Goal: Task Accomplishment & Management: Manage account settings

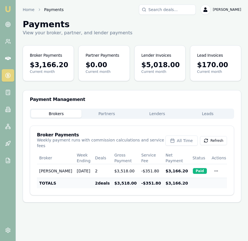
click at [7, 9] on img at bounding box center [8, 9] width 7 height 7
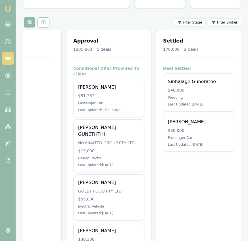
scroll to position [60, 0]
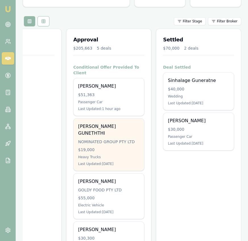
click at [112, 123] on div "[PERSON_NAME] GUNETHTHI" at bounding box center [108, 130] width 61 height 14
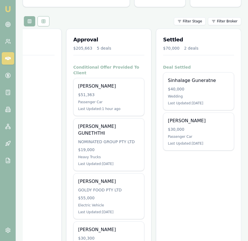
click at [8, 10] on img at bounding box center [8, 9] width 7 height 7
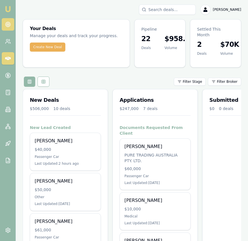
click at [11, 24] on link at bounding box center [8, 24] width 12 height 12
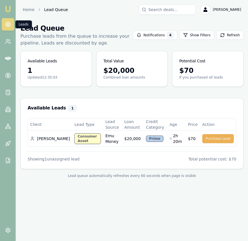
click at [11, 22] on link at bounding box center [8, 24] width 12 height 12
click at [10, 22] on link at bounding box center [8, 24] width 12 height 12
click at [9, 77] on circle at bounding box center [7, 75] width 5 height 5
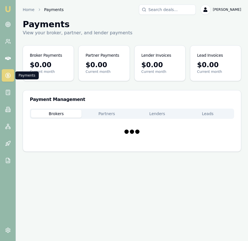
click at [9, 77] on circle at bounding box center [7, 75] width 5 height 5
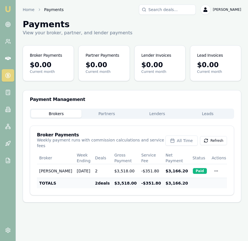
click at [162, 116] on button "Lenders" at bounding box center [157, 114] width 50 height 8
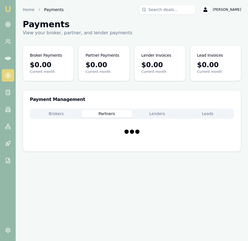
click at [119, 114] on button "Partners" at bounding box center [106, 114] width 50 height 8
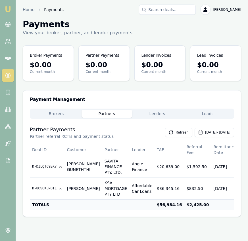
click at [151, 115] on button "Lenders" at bounding box center [157, 114] width 50 height 8
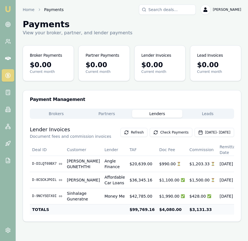
click at [58, 113] on button "Brokers" at bounding box center [56, 114] width 50 height 8
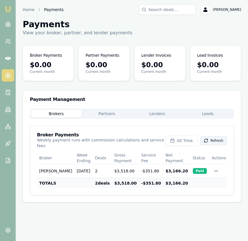
click at [206, 138] on icon at bounding box center [205, 140] width 5 height 5
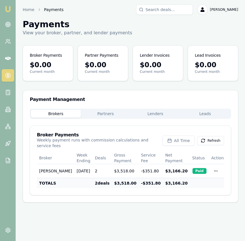
click at [2, 178] on aside "Emu Broker" at bounding box center [8, 120] width 16 height 241
click at [9, 25] on circle at bounding box center [8, 24] width 3 height 3
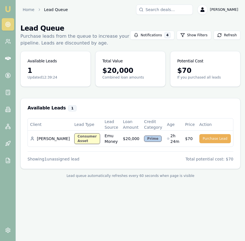
click at [10, 11] on img at bounding box center [8, 9] width 7 height 7
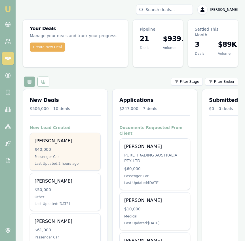
click at [70, 138] on div "Andy Lee" at bounding box center [65, 141] width 61 height 7
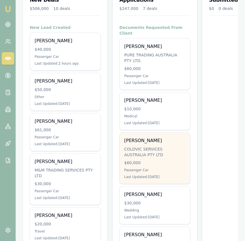
scroll to position [0, 228]
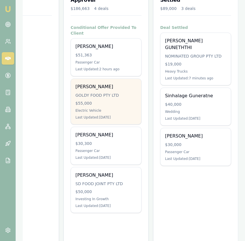
click at [124, 100] on div "$55,000" at bounding box center [105, 103] width 61 height 6
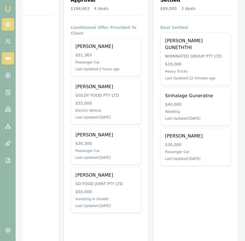
click at [9, 24] on icon at bounding box center [8, 25] width 6 height 6
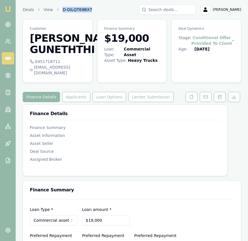
drag, startPoint x: 92, startPoint y: 9, endPoint x: 58, endPoint y: 10, distance: 34.3
click at [58, 10] on div "Deals View D-DILQT69BX7 [PERSON_NAME]" at bounding box center [132, 10] width 218 height 10
copy span "D-DILQT69BX7"
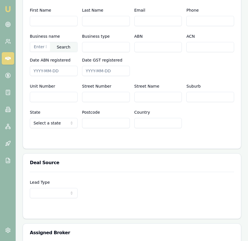
scroll to position [484, 0]
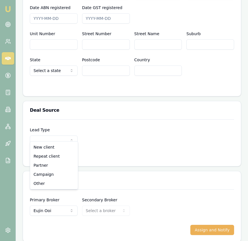
select select "PARTNER"
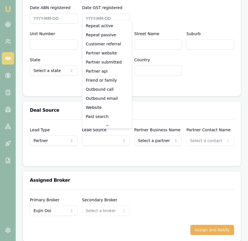
select select "PARTNER_SUBMITTED"
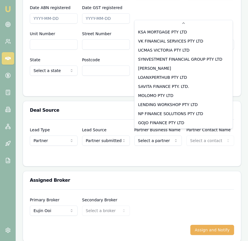
scroll to position [55, 0]
select select "SAVITA FINANCE PTY. LTD."
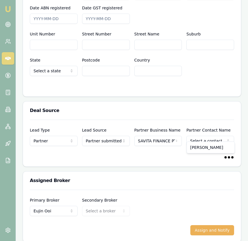
select select "Manali Mirani"
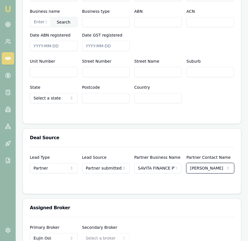
scroll to position [0, 0]
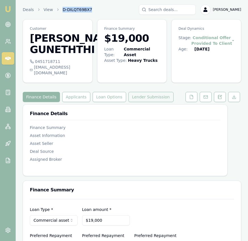
click at [155, 92] on button "Lender Submission" at bounding box center [150, 97] width 45 height 10
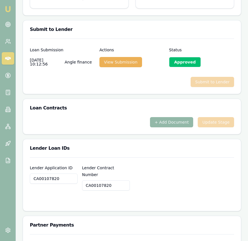
scroll to position [390, 0]
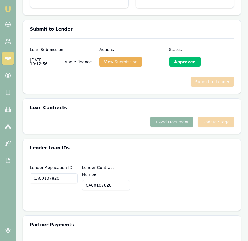
click at [177, 117] on button "+ Add Document" at bounding box center [171, 122] width 43 height 10
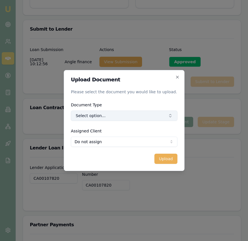
click at [158, 111] on button "Select option..." at bounding box center [124, 116] width 106 height 10
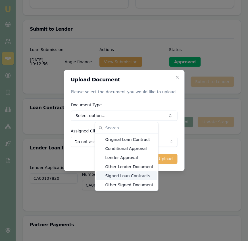
click at [136, 178] on div "Signed Loan Contracts" at bounding box center [126, 175] width 61 height 9
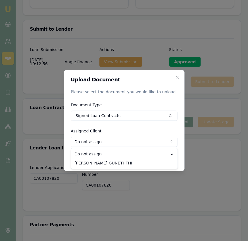
select select "U-KLLI9QO68Z"
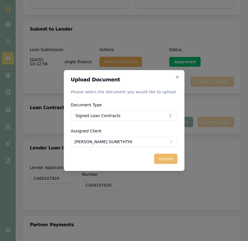
click at [156, 156] on button "Upload" at bounding box center [165, 159] width 23 height 10
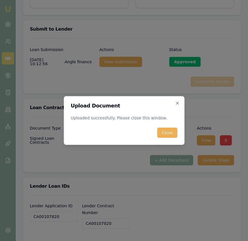
click at [170, 132] on button "Close" at bounding box center [167, 133] width 20 height 10
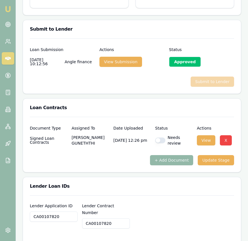
click at [162, 138] on button "button" at bounding box center [160, 141] width 10 height 6
checkbox input "true"
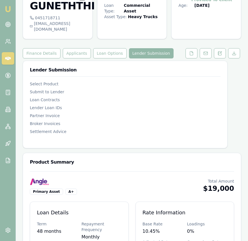
scroll to position [0, 0]
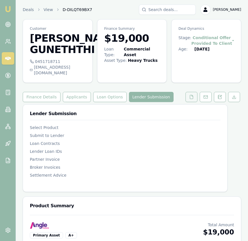
click at [195, 92] on button at bounding box center [191, 97] width 12 height 10
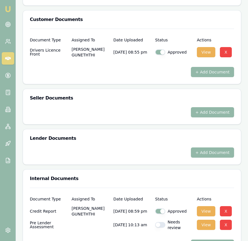
scroll to position [335, 0]
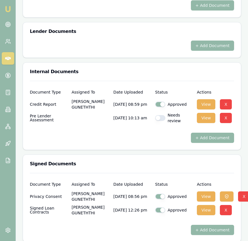
click at [158, 115] on button "button" at bounding box center [160, 118] width 10 height 6
checkbox input "true"
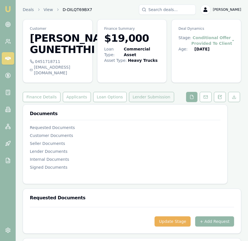
click at [155, 96] on button "Lender Submission" at bounding box center [151, 97] width 45 height 10
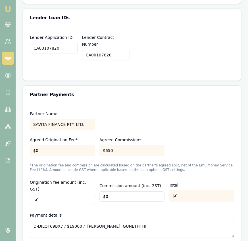
scroll to position [561, 0]
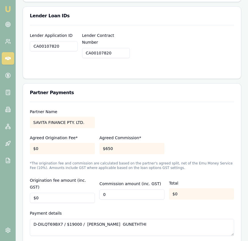
click at [121, 189] on input "0" at bounding box center [131, 194] width 65 height 10
click at [127, 189] on input "0" at bounding box center [131, 194] width 65 height 10
click at [126, 189] on input "0" at bounding box center [131, 194] width 65 height 10
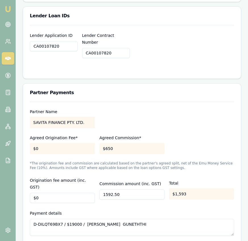
type input "$1,593"
click at [156, 210] on div "Payment details D-DILQT69BX7 / $19000 / RASHITH GUNETHTHI" at bounding box center [132, 223] width 204 height 26
click at [134, 219] on textarea "D-DILQT69BX7 / $19000 / RASHITH GUNETHTHI" at bounding box center [132, 227] width 204 height 17
click at [133, 219] on textarea "D-DILQT69BX7 / $19000 / RASHITH GUNETHTHI" at bounding box center [132, 227] width 204 height 17
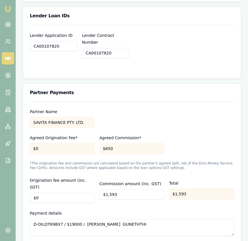
drag, startPoint x: 133, startPoint y: 199, endPoint x: 66, endPoint y: 200, distance: 67.5
click at [66, 219] on textarea "D-DILQT69BX7 / $19000 / RASHITH GUNETHTHI" at bounding box center [132, 227] width 204 height 17
type textarea "D-DILQT69BX7 /Emu Comms arrears"
click at [203, 116] on div "Partner Name SAVITA FINANCE PTY. LTD. Agreed Origination Fee* $0 Agreed Commiss…" at bounding box center [132, 169] width 204 height 134
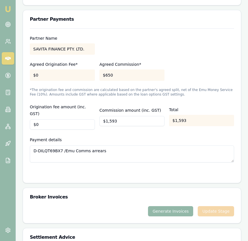
scroll to position [679, 0]
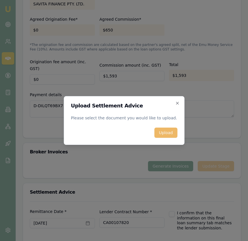
click at [160, 132] on button "Upload" at bounding box center [165, 133] width 23 height 10
click at [175, 102] on icon "button" at bounding box center [177, 103] width 5 height 5
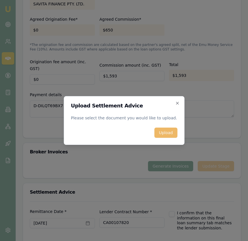
click at [167, 136] on button "Upload" at bounding box center [165, 133] width 23 height 10
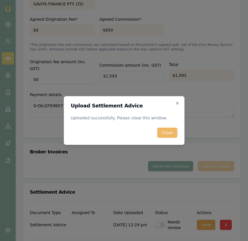
drag, startPoint x: 166, startPoint y: 123, endPoint x: 167, endPoint y: 130, distance: 7.5
click at [166, 123] on form "Upload Settlement Advice Uploaded successfully. Please close this window. Close" at bounding box center [124, 120] width 106 height 35
click at [167, 131] on button "Close" at bounding box center [167, 133] width 20 height 10
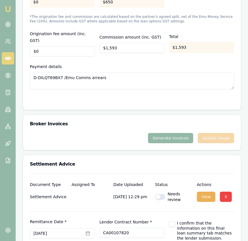
scroll to position [717, 0]
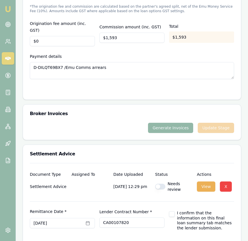
click at [160, 184] on button "button" at bounding box center [160, 187] width 10 height 6
checkbox input "true"
click at [171, 211] on div "I confirm that the information on this final loan summary tab matches the lende…" at bounding box center [201, 221] width 65 height 20
click at [172, 211] on button "button" at bounding box center [172, 214] width 6 height 6
checkbox input "true"
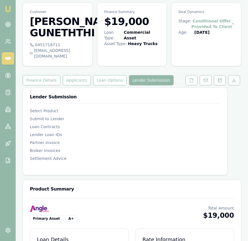
scroll to position [17, 0]
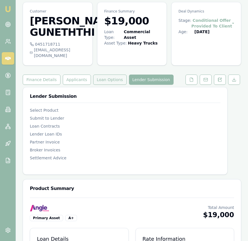
click at [105, 78] on button "Loan Options" at bounding box center [109, 80] width 33 height 10
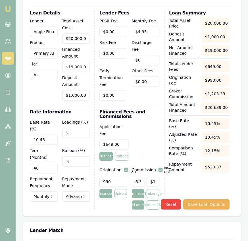
scroll to position [244, 0]
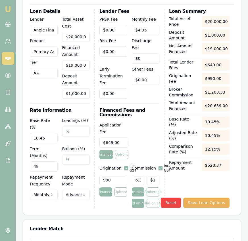
type input "1203"
click at [153, 175] on input "1203" at bounding box center [152, 180] width 13 height 10
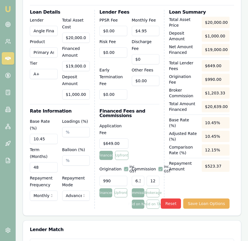
scroll to position [0, 4]
drag, startPoint x: 148, startPoint y: 162, endPoint x: 163, endPoint y: 162, distance: 14.7
click at [163, 162] on div "Lender Fees PPSR Fee $0.00 Monthly Fee $4.95 Risk Fee $0.00 Discharge Fee $0 Ea…" at bounding box center [131, 109] width 65 height 199
type input "0.005555555555555556"
type input "1"
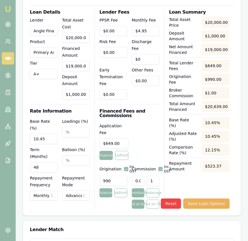
scroll to position [0, 0]
type input "0.06111111111111111"
type input "11"
type input "0.6333333333333333"
type input "114"
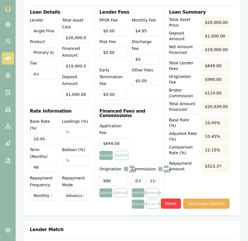
type input "6.333333333333334"
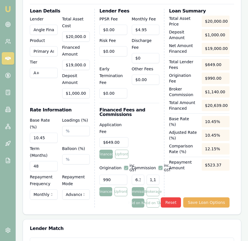
click at [185, 164] on div "Total Asset Price $20,000.00 Deposit Amount $1,000.00 Net Amount Financed $19,0…" at bounding box center [199, 112] width 60 height 192
type input "$1,203.33"
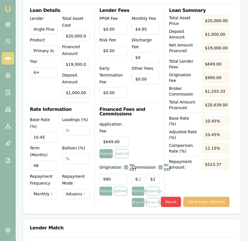
click at [194, 197] on button "Save Loan Options" at bounding box center [206, 202] width 46 height 10
click at [152, 174] on input "1203" at bounding box center [152, 179] width 13 height 10
type input "$1,203.33"
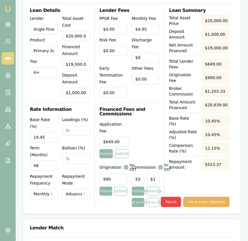
drag, startPoint x: 136, startPoint y: 161, endPoint x: 148, endPoint y: 161, distance: 12.2
click at [148, 172] on div "6.333333333333334 $1,203.33" at bounding box center [146, 178] width 28 height 12
type input "0"
type input "$0.00"
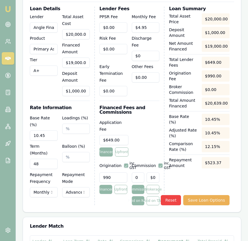
type input "0"
click at [154, 136] on div "Application Fee $649.00 Financed Upfront" at bounding box center [129, 137] width 60 height 37
type input "0"
drag, startPoint x: 150, startPoint y: 159, endPoint x: 160, endPoint y: 160, distance: 9.9
click at [160, 160] on div "Lender Fees PPSR Fee $0.00 Monthly Fee $4.95 Risk Fee $0.00 Discharge Fee $0 Ea…" at bounding box center [131, 106] width 65 height 199
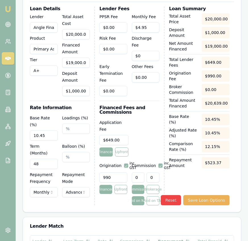
type input "0.005555555555555556"
type input "1"
type input "0.06111111111111111"
type input "11"
type input "0.6333333333333333"
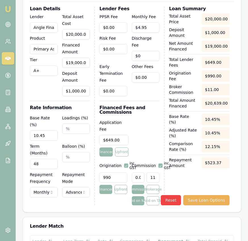
type input "114"
type input "6.333333333333334"
click at [183, 165] on div "Total Asset Price $20,000.00 Deposit Amount $1,000.00 Net Amount Financed $19,0…" at bounding box center [199, 109] width 60 height 192
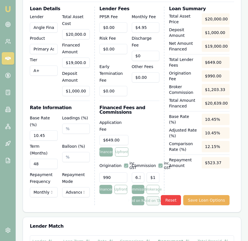
click at [149, 196] on button "Paid on TAF" at bounding box center [152, 200] width 13 height 9
type input "$1,307.14"
click at [161, 163] on button "button" at bounding box center [160, 165] width 5 height 5
checkbox input "true"
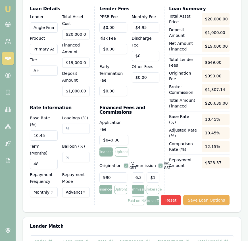
type input "1307"
click at [152, 172] on input "1307" at bounding box center [152, 177] width 13 height 10
type input "0.004845195988177722"
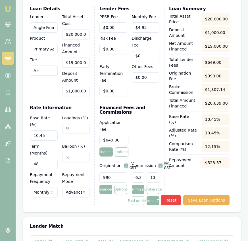
type input "1"
type input "0.05329715586995494"
type input "11"
type input "0.5523523426522603"
type input "114"
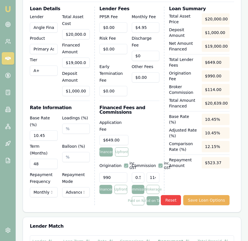
type input "5.523523426522603"
type input "$1,140.00"
click at [148, 133] on div "Application Fee $649.00 Financed Upfront" at bounding box center [129, 137] width 60 height 37
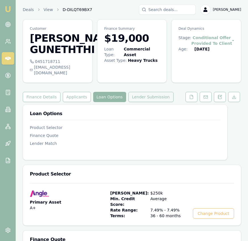
click at [154, 93] on button "Lender Submission" at bounding box center [150, 97] width 45 height 10
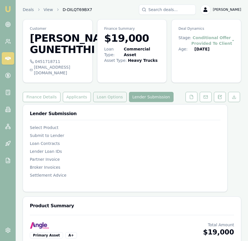
click at [109, 92] on button "Loan Options" at bounding box center [109, 97] width 33 height 10
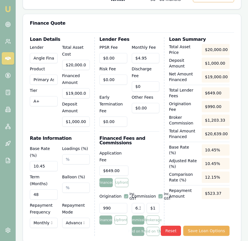
scroll to position [232, 0]
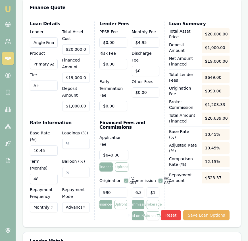
type input "1203"
click at [151, 187] on input "1203" at bounding box center [152, 192] width 13 height 10
type input "0.005555555555555556"
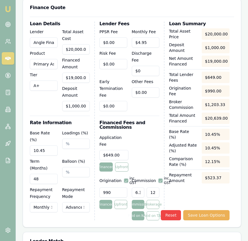
type input "1"
type input "0.06111111111111111"
type input "11"
type input "0.6333333333333333"
type input "114"
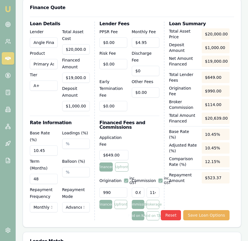
type input "6.333333333333334"
click at [185, 181] on div "Total Asset Price $20,000.00 Deposit Amount $1,000.00 Net Amount Financed $19,0…" at bounding box center [199, 124] width 60 height 192
type input "$1,203.33"
click at [189, 210] on button "Save Loan Options" at bounding box center [206, 215] width 46 height 10
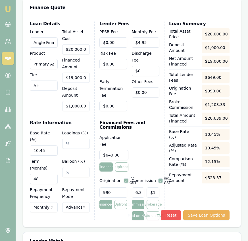
click at [170, 210] on button "Reset" at bounding box center [171, 215] width 20 height 10
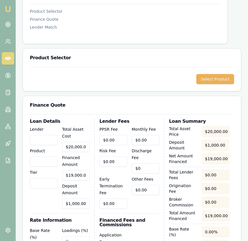
scroll to position [114, 0]
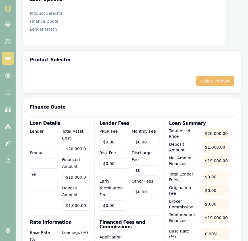
click at [225, 76] on button "Select Product" at bounding box center [215, 81] width 38 height 10
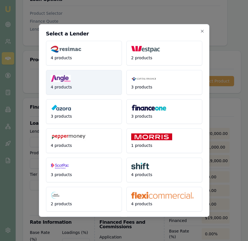
click at [90, 87] on button "4 products" at bounding box center [84, 82] width 76 height 25
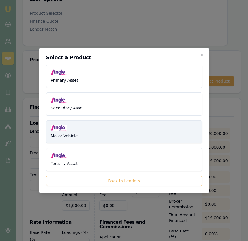
click at [98, 133] on button "Motor Vehicle" at bounding box center [124, 131] width 156 height 23
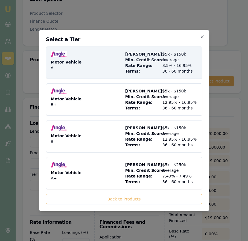
click at [112, 61] on div "Motor Vehicle A" at bounding box center [87, 62] width 72 height 23
type input "Angle Finance"
type input "Motor Vehicle"
type input "A"
type input "8.5"
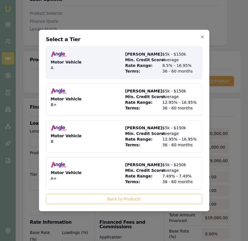
type input "36"
type input "$4.95"
type input "$540.00"
type input "1400"
type input "8"
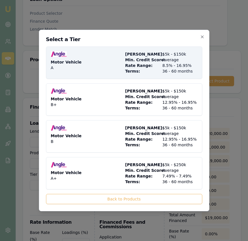
type input "$1,520.00"
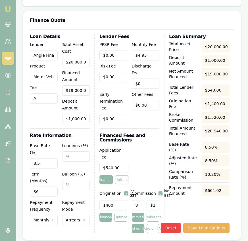
scroll to position [223, 0]
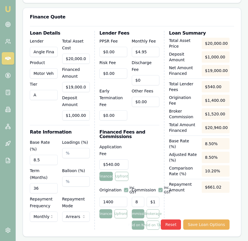
click at [42, 183] on input "36" at bounding box center [44, 188] width 28 height 10
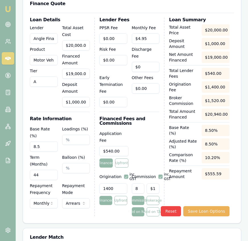
scroll to position [239, 0]
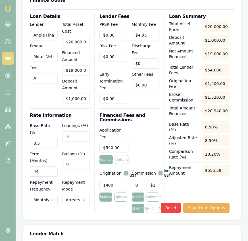
type input "44"
select select "ADVANCE"
click at [50, 166] on input "44" at bounding box center [44, 171] width 28 height 10
click at [49, 166] on input "44" at bounding box center [44, 171] width 28 height 10
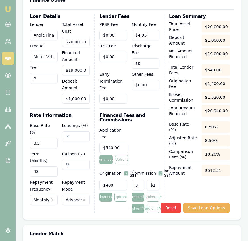
type input "48"
click at [45, 138] on input "8.5" at bounding box center [44, 143] width 28 height 10
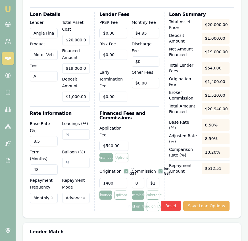
scroll to position [241, 0]
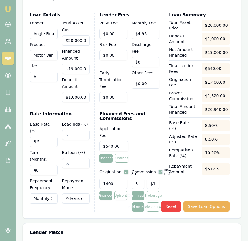
click at [45, 137] on input "8.5" at bounding box center [44, 142] width 28 height 10
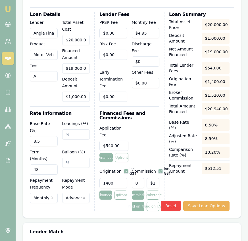
type input "1"
type input "10.75%"
click at [119, 141] on input "540" at bounding box center [113, 146] width 29 height 10
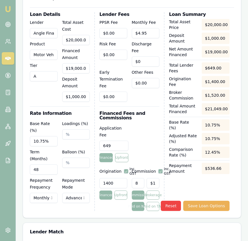
type input "$649.00"
click at [156, 125] on div "Application Fee $649.00 Financed Upfront" at bounding box center [129, 143] width 60 height 37
click at [117, 178] on input "1400" at bounding box center [113, 183] width 28 height 10
type input "990.00"
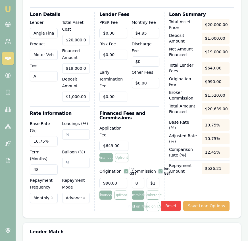
click at [140, 131] on div "Application Fee $649.00 Financed Upfront" at bounding box center [129, 143] width 60 height 37
type input "1520"
click at [151, 178] on input "1520" at bounding box center [152, 183] width 13 height 10
type input "0.005555555555555556"
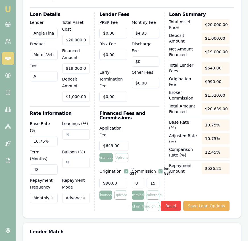
type input "1"
type input "0.06111111111111111"
type input "11"
type input "0.6333333333333333"
type input "114"
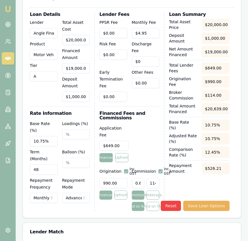
type input "6.333333333333334"
click at [151, 130] on div "Application Fee $649.00 Financed Upfront" at bounding box center [129, 143] width 60 height 37
type input "$1,203.33"
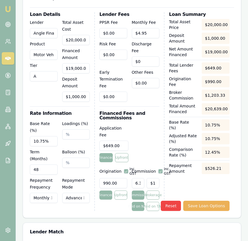
click at [160, 169] on button "button" at bounding box center [160, 171] width 5 height 5
checkbox input "false"
type input "1203"
click at [148, 178] on input "1203" at bounding box center [152, 183] width 13 height 10
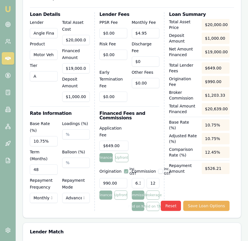
type input "0.005555555555555556"
type input "1"
type input "0.06111111111111111"
type input "11"
type input "0.6333333333333333"
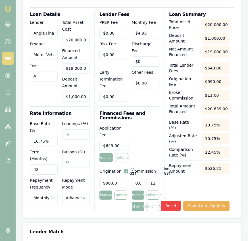
type input "114"
type input "6.333333333333334"
click at [147, 130] on div "Application Fee $649.00 Financed Upfront" at bounding box center [129, 143] width 60 height 37
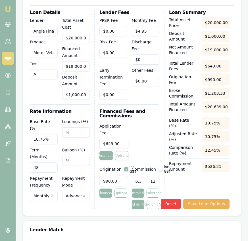
drag, startPoint x: 150, startPoint y: 164, endPoint x: 153, endPoint y: 159, distance: 5.8
click at [150, 176] on input "1203" at bounding box center [152, 181] width 13 height 10
type input "$1,203.33"
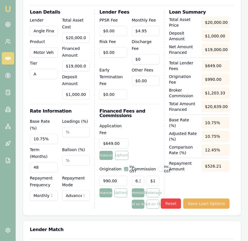
click at [158, 167] on button "button" at bounding box center [160, 169] width 5 height 5
checkbox input "true"
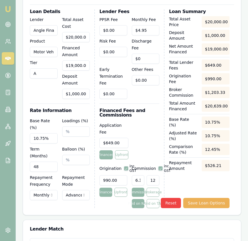
click at [149, 175] on input "1203" at bounding box center [152, 180] width 13 height 10
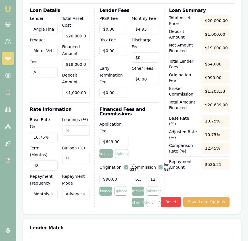
click at [149, 174] on input "1203" at bounding box center [152, 179] width 13 height 10
click at [150, 187] on button "Brokerage" at bounding box center [152, 191] width 13 height 9
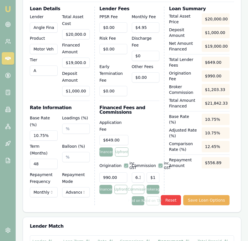
type input "1203"
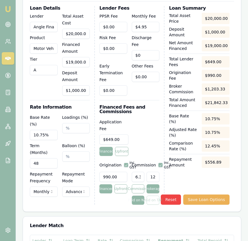
click at [150, 172] on input "1203" at bounding box center [152, 177] width 13 height 10
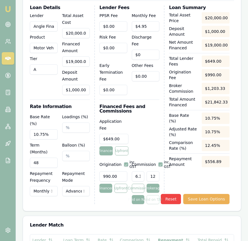
click at [149, 171] on input "1203" at bounding box center [152, 176] width 13 height 10
type input "0.005555555555555556"
type input "1"
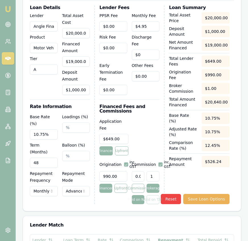
type input "0.06111111111111111"
type input "11"
type input "0.6333333333333333"
type input "114"
type input "6.333333333333334"
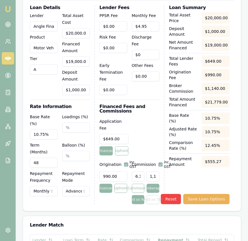
scroll to position [0, 0]
click at [148, 118] on div "Application Fee $649.00 Financed Upfront" at bounding box center [129, 136] width 60 height 37
click at [138, 184] on button "Commission" at bounding box center [138, 188] width 13 height 9
click at [151, 195] on button "Paid on TAF" at bounding box center [152, 199] width 13 height 9
type input "1307"
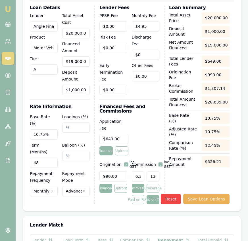
click at [151, 171] on input "1307" at bounding box center [152, 176] width 13 height 10
type input "0.004845195988177722"
type input "1"
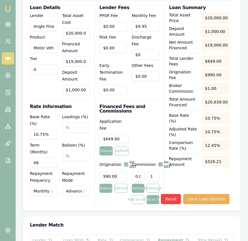
type input "0.05329715586995494"
type input "11"
type input "0.5523523426522603"
type input "114"
type input "5.523523426522603"
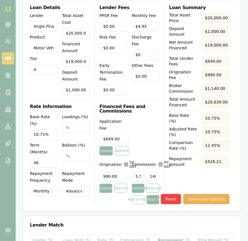
scroll to position [0, 3]
click at [148, 121] on div "Application Fee $649.00 Financed Upfront" at bounding box center [129, 136] width 60 height 37
click at [141, 195] on button "Paid on NAF" at bounding box center [138, 199] width 13 height 9
type input "1049"
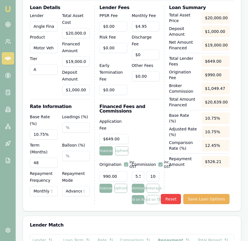
click at [152, 171] on input "1049" at bounding box center [152, 176] width 13 height 10
type input "0.005555555555555556"
type input "1"
type input "0.06111111111111111"
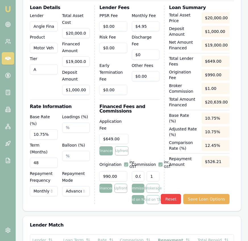
type input "11"
type input "0.6333333333333333"
type input "114"
type input "6.333333333333334"
click at [150, 135] on div "Application Fee $649.00 Financed Upfront" at bounding box center [129, 136] width 60 height 37
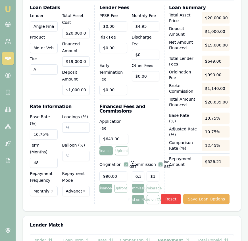
type input "$1,203.33"
click at [201, 194] on button "Save Loan Options" at bounding box center [206, 199] width 46 height 10
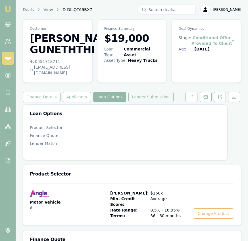
drag, startPoint x: 158, startPoint y: 85, endPoint x: 157, endPoint y: 93, distance: 8.3
click at [157, 95] on button "Lender Submission" at bounding box center [150, 97] width 45 height 10
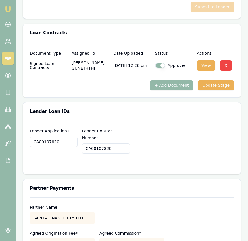
scroll to position [463, 0]
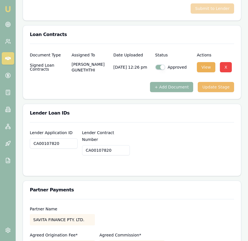
click at [224, 82] on button "Update Stage" at bounding box center [215, 87] width 36 height 10
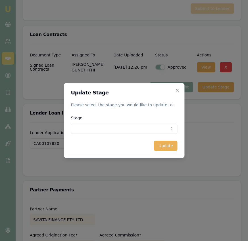
drag, startPoint x: 137, startPoint y: 138, endPoint x: 135, endPoint y: 131, distance: 6.7
click at [137, 136] on form "Update Stage Please select the stage you would like to update to. Stage Conditi…" at bounding box center [124, 120] width 106 height 61
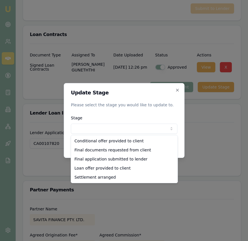
select select "SETTLEMENT_ARRANGED"
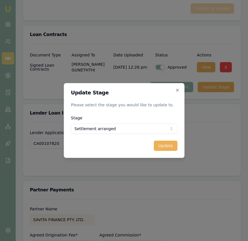
click at [165, 152] on div "Update Stage Please select the stage you would like to update to. Stage Settlem…" at bounding box center [124, 120] width 121 height 75
click at [165, 148] on button "Update" at bounding box center [165, 146] width 24 height 10
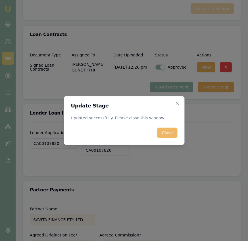
click at [165, 135] on button "Close" at bounding box center [167, 133] width 20 height 10
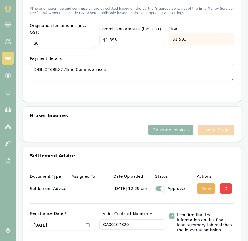
scroll to position [717, 0]
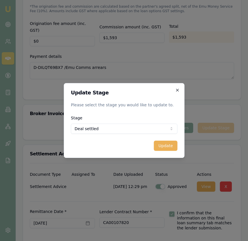
click at [179, 89] on icon "button" at bounding box center [177, 90] width 5 height 5
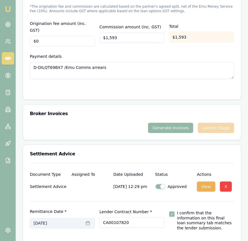
click at [85, 221] on icon "button" at bounding box center [87, 223] width 5 height 5
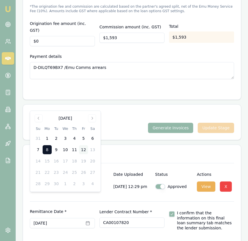
click at [82, 149] on button "12" at bounding box center [83, 149] width 9 height 9
click at [202, 207] on form "Remittance Date * September 12th, 2025 Lender Contract Number * CA00107820 I co…" at bounding box center [132, 222] width 204 height 43
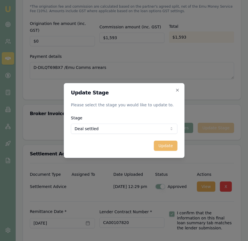
click at [168, 147] on button "Update" at bounding box center [165, 146] width 24 height 10
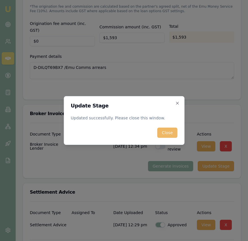
click at [163, 134] on button "Close" at bounding box center [167, 133] width 20 height 10
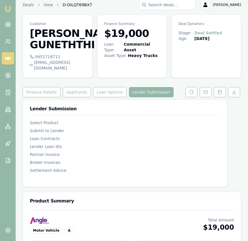
scroll to position [0, 0]
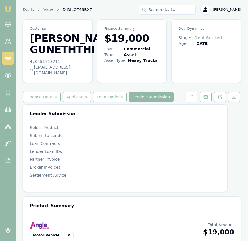
drag, startPoint x: 7, startPoint y: 9, endPoint x: 19, endPoint y: 2, distance: 13.9
click at [7, 9] on img at bounding box center [8, 9] width 7 height 7
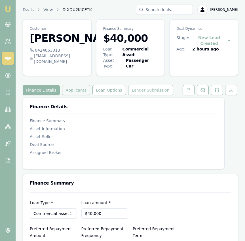
click at [83, 88] on button "Applicants" at bounding box center [76, 90] width 28 height 10
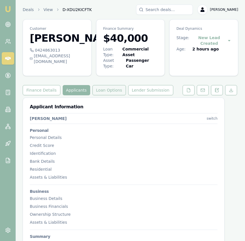
click at [100, 88] on button "Loan Options" at bounding box center [108, 90] width 33 height 10
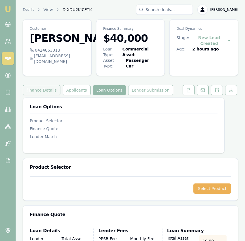
click at [46, 89] on button "Finance Details" at bounding box center [42, 90] width 38 height 10
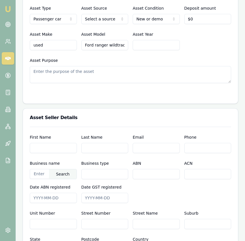
scroll to position [293, 0]
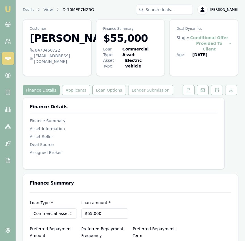
click at [9, 7] on img at bounding box center [8, 9] width 7 height 7
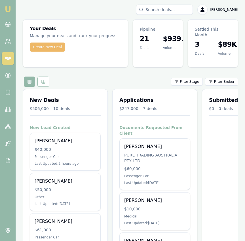
click at [56, 48] on button "Create New Deal" at bounding box center [47, 47] width 35 height 9
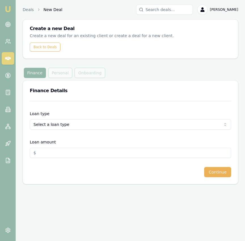
click at [94, 124] on html "Emu Broker Deals New Deal Eujin Ooi Toggle Menu Create a new Deal Create a new …" at bounding box center [122, 120] width 245 height 241
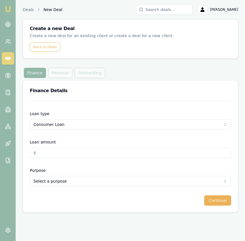
click at [86, 150] on input "Loan amount" at bounding box center [130, 153] width 201 height 10
type input "$10,000.00"
click at [107, 187] on form "Loan type Consumer Loan Consumer Loan Consumer Asset Commercial Loan Commercial…" at bounding box center [130, 153] width 201 height 105
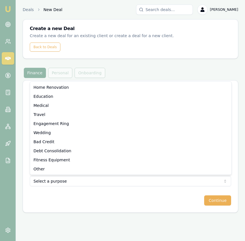
click at [107, 181] on html "Emu Broker Deals New Deal Eujin Ooi Toggle Menu Create a new Deal Create a new …" at bounding box center [122, 120] width 245 height 241
select select "MEDICAL"
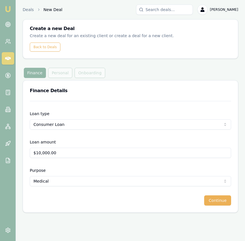
drag, startPoint x: 224, startPoint y: 199, endPoint x: 187, endPoint y: 199, distance: 36.9
click at [224, 199] on button "Continue" at bounding box center [217, 200] width 27 height 10
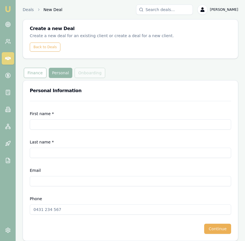
click at [90, 124] on input "First name *" at bounding box center [130, 124] width 201 height 10
click at [92, 125] on input "First name *" at bounding box center [130, 124] width 201 height 10
type input "Suranga"
type input "A"
type input "Thennakoon Arachchilage"
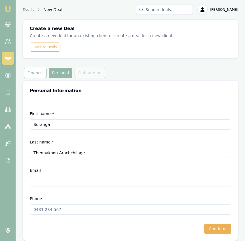
click at [72, 212] on input "Phone" at bounding box center [130, 209] width 201 height 10
type input "0450 890 048"
click at [92, 183] on input "Email" at bounding box center [130, 181] width 201 height 10
paste input "surangathennakoon649@gmail.com"
type input "surangathennakoon649@gmail.com"
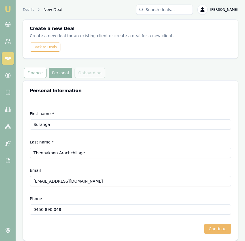
click at [219, 226] on button "Continue" at bounding box center [217, 229] width 27 height 10
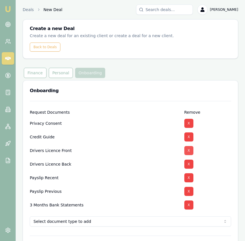
click at [191, 151] on button "X" at bounding box center [188, 150] width 9 height 9
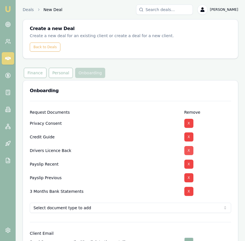
click at [191, 152] on button "X" at bounding box center [188, 150] width 9 height 9
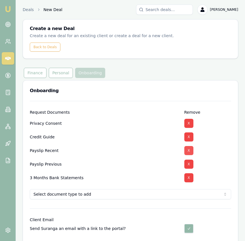
click at [191, 152] on button "X" at bounding box center [188, 150] width 9 height 9
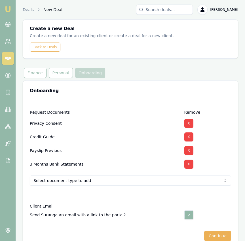
click at [191, 152] on button "X" at bounding box center [188, 150] width 9 height 9
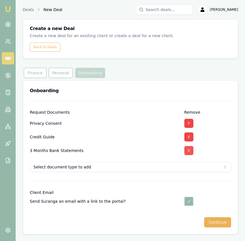
click at [191, 152] on button "X" at bounding box center [188, 150] width 9 height 9
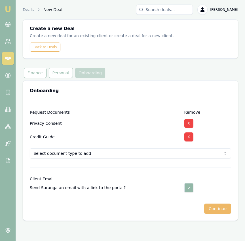
click at [219, 209] on button "Continue" at bounding box center [217, 209] width 27 height 10
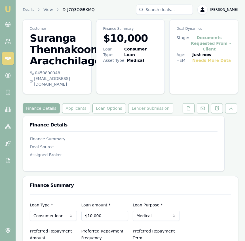
drag, startPoint x: 191, startPoint y: 105, endPoint x: 192, endPoint y: 127, distance: 22.1
click at [191, 105] on button at bounding box center [189, 108] width 12 height 10
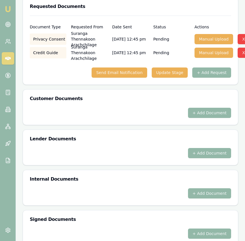
scroll to position [206, 0]
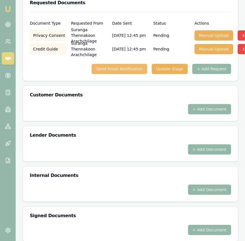
click at [127, 65] on button "Send Email Notification" at bounding box center [119, 69] width 55 height 10
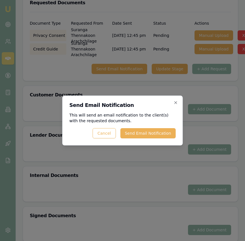
drag, startPoint x: 136, startPoint y: 130, endPoint x: 134, endPoint y: 140, distance: 9.4
click at [136, 130] on button "Send Email Notification" at bounding box center [147, 133] width 55 height 10
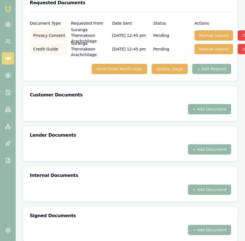
click at [212, 104] on button "+ Add Document" at bounding box center [209, 109] width 43 height 10
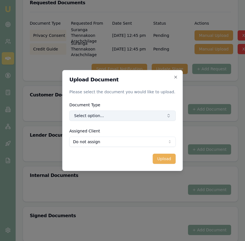
click at [142, 114] on button "Select option..." at bounding box center [122, 116] width 106 height 10
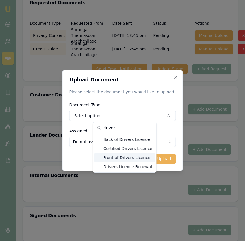
type input "driver"
click at [136, 159] on div "Front of Drivers Licence" at bounding box center [124, 157] width 61 height 9
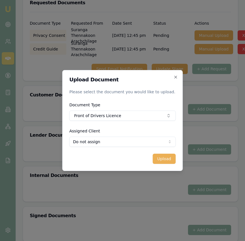
click at [136, 147] on form "Upload Document Please select the document you would like to upload. Document T…" at bounding box center [122, 120] width 106 height 87
select select "U-HH3O8A6XJ7"
click at [159, 161] on button "Upload" at bounding box center [164, 159] width 23 height 10
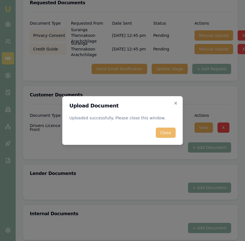
click at [159, 137] on button "Close" at bounding box center [166, 133] width 20 height 10
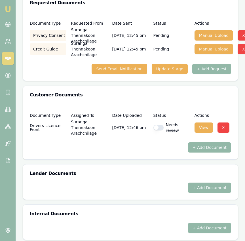
click at [159, 125] on button "button" at bounding box center [158, 128] width 10 height 6
checkbox input "true"
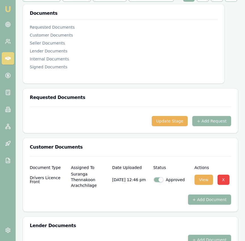
scroll to position [254, 0]
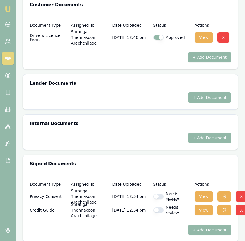
click at [153, 191] on div "Privacy Consent Suranga Thennakoon Arachchilage 12/09/2025, 12:54 pm Needs revi…" at bounding box center [130, 196] width 201 height 11
click at [157, 194] on button "button" at bounding box center [158, 197] width 10 height 6
checkbox input "true"
click at [157, 207] on button "button" at bounding box center [158, 210] width 10 height 6
checkbox input "true"
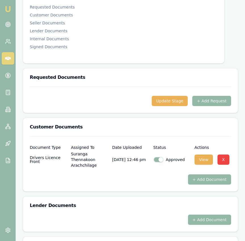
scroll to position [37, 0]
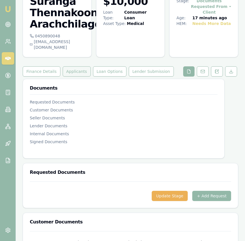
click at [77, 66] on button "Applicants" at bounding box center [77, 71] width 28 height 10
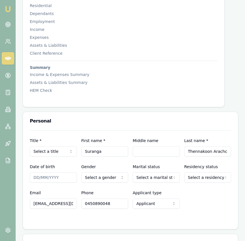
scroll to position [189, 0]
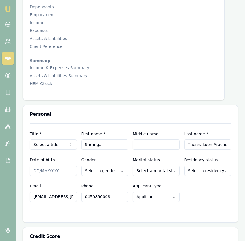
click at [35, 166] on input "Date of birth" at bounding box center [53, 171] width 47 height 10
type input "23/06/1997"
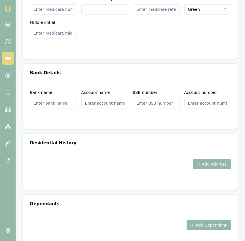
scroll to position [633, 0]
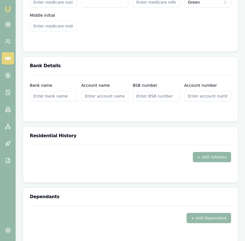
click at [204, 152] on button "+ Add Address" at bounding box center [212, 157] width 39 height 10
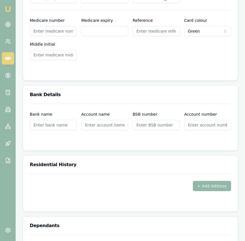
click at [201, 181] on button "+ Add Address" at bounding box center [212, 186] width 39 height 10
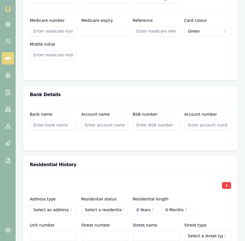
drag, startPoint x: 52, startPoint y: 210, endPoint x: 68, endPoint y: 205, distance: 16.3
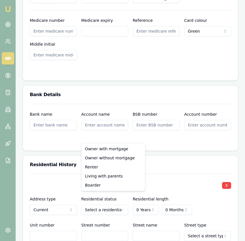
select select "BOARDER"
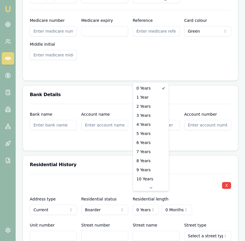
select select "2"
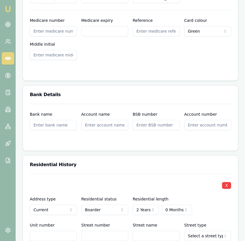
click at [88, 231] on input "Street number" at bounding box center [104, 236] width 47 height 10
type input "18"
type input "Cottongrass"
click at [223, 199] on div "Address type Current Current Previous Residential status Boarder Owner with mor…" at bounding box center [130, 205] width 201 height 19
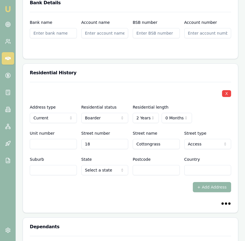
scroll to position [725, 0]
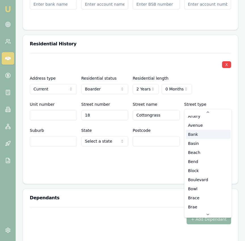
scroll to position [41, 0]
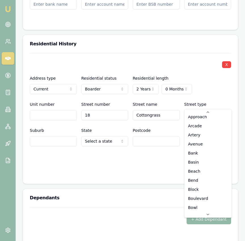
select select "Avenue"
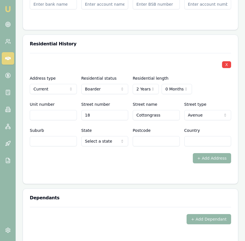
click at [55, 136] on input "Suburb" at bounding box center [53, 141] width 47 height 10
type input "Clyde North"
select select "VIC"
click at [159, 136] on input "Postcode" at bounding box center [156, 141] width 47 height 10
type input "3978"
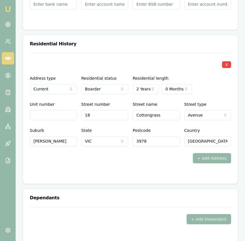
type input "Australia"
click at [95, 157] on form "X Address type Current Current Previous Residential status Boarder Owner with m…" at bounding box center [130, 115] width 201 height 124
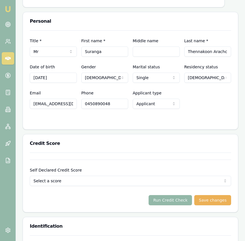
scroll to position [284, 0]
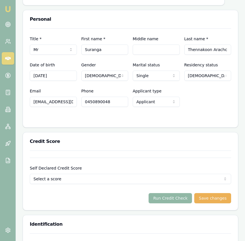
click at [169, 193] on button "Run Credit Check" at bounding box center [170, 198] width 43 height 10
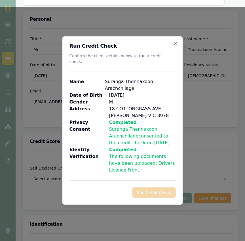
click at [169, 193] on div "Run Credit Check" at bounding box center [122, 192] width 106 height 10
click at [176, 45] on icon "button" at bounding box center [176, 43] width 5 height 5
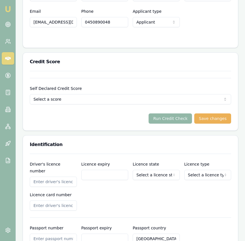
scroll to position [364, 0]
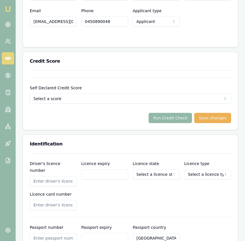
click at [52, 176] on input "Driver's licence number" at bounding box center [53, 181] width 47 height 10
type input "041886561"
type input "04/05/2026"
click at [145, 175] on div "Driver's licence number 041886561 Licence expiry 04/05/2026 Licence state Selec…" at bounding box center [130, 185] width 201 height 50
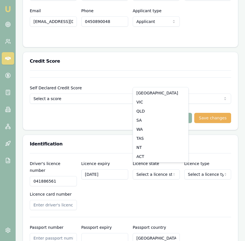
select select "VIC"
drag, startPoint x: 146, startPoint y: 101, endPoint x: 159, endPoint y: 118, distance: 21.7
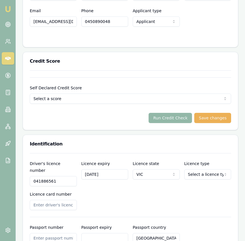
select select "OPEN_LICENCE"
drag, startPoint x: 195, startPoint y: 188, endPoint x: 182, endPoint y: 188, distance: 13.1
click at [67, 200] on input "Licence card number" at bounding box center [53, 205] width 47 height 10
click at [61, 200] on input "Licence card number" at bounding box center [53, 205] width 47 height 10
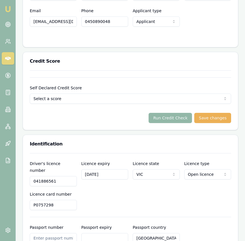
type input "P0757298"
click at [74, 200] on input "Licence card number" at bounding box center [53, 205] width 47 height 10
type input "P0757298"
click at [115, 135] on div "Identification" at bounding box center [130, 144] width 215 height 18
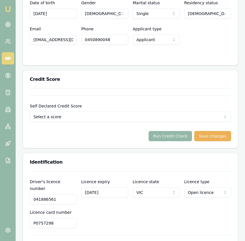
scroll to position [352, 0]
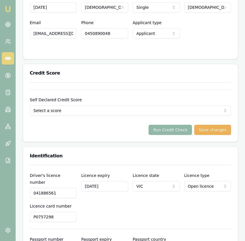
click at [176, 125] on button "Run Credit Check" at bounding box center [170, 130] width 43 height 10
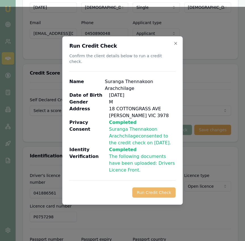
click at [158, 189] on button "Run Credit Check" at bounding box center [153, 192] width 43 height 10
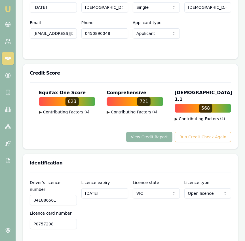
click at [163, 132] on button "View Credit Report" at bounding box center [149, 137] width 46 height 10
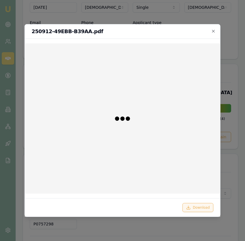
click at [193, 210] on button "Download" at bounding box center [197, 207] width 31 height 9
click at [216, 33] on div "250912-49EBB-B39AA.pdf" at bounding box center [122, 31] width 195 height 14
drag, startPoint x: 212, startPoint y: 30, endPoint x: 211, endPoint y: 33, distance: 3.3
click at [212, 30] on icon "button" at bounding box center [213, 31] width 5 height 5
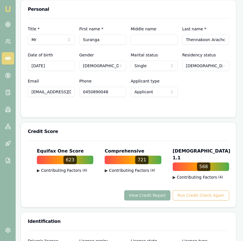
scroll to position [0, 2]
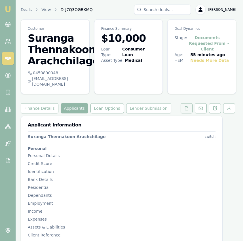
click at [188, 106] on icon at bounding box center [186, 108] width 3 height 4
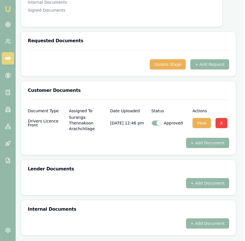
scroll to position [153, 2]
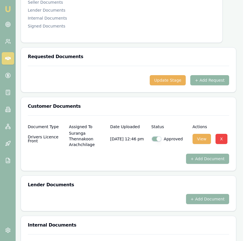
click at [209, 75] on button "+ Add Request" at bounding box center [209, 80] width 39 height 10
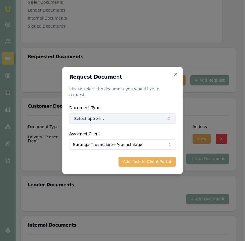
click at [105, 119] on button "Select option..." at bounding box center [122, 118] width 106 height 10
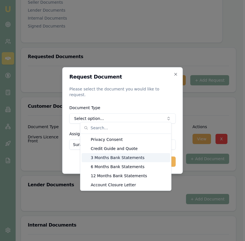
click at [115, 156] on div "3 Months Bank Statements" at bounding box center [126, 157] width 88 height 9
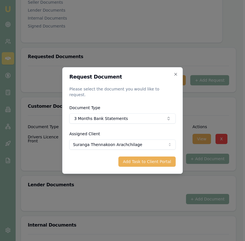
click at [134, 163] on button "Add Task to Client Portal" at bounding box center [147, 162] width 57 height 10
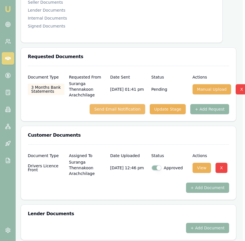
click at [134, 104] on button "Send Email Notification" at bounding box center [117, 109] width 55 height 10
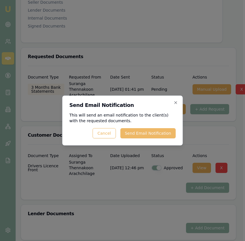
click at [148, 138] on button "Send Email Notification" at bounding box center [147, 133] width 55 height 10
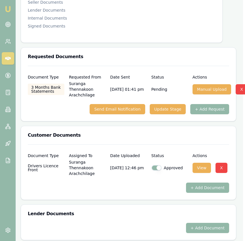
checkbox input "false"
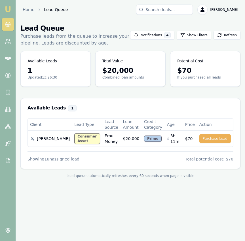
click at [10, 10] on img at bounding box center [8, 9] width 7 height 7
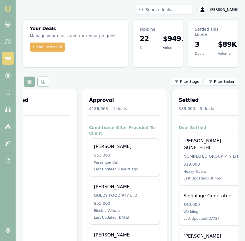
scroll to position [0, 228]
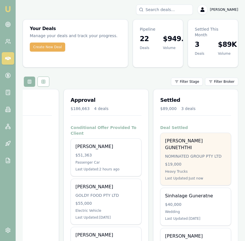
click at [198, 161] on div "$19,000" at bounding box center [195, 164] width 61 height 6
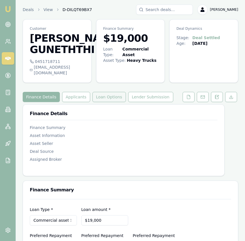
click at [101, 92] on button "Loan Options" at bounding box center [108, 97] width 33 height 10
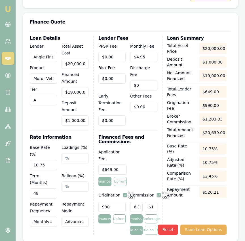
scroll to position [220, 0]
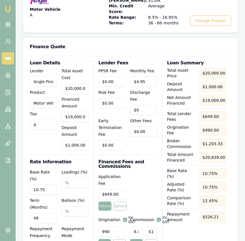
scroll to position [194, 0]
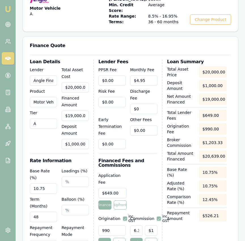
type input "1203"
click at [152, 225] on input "1203" at bounding box center [151, 230] width 12 height 10
type input "0.005555555555555556"
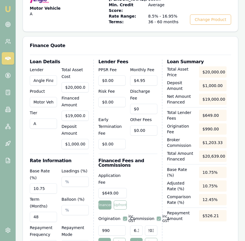
type input "1"
type input "0.06111111111111111"
type input "11"
type input "0.6333333333333333"
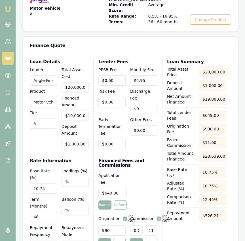
type input "114"
type input "6.383333333333334"
type input "1149"
type input "0.6333333333333333"
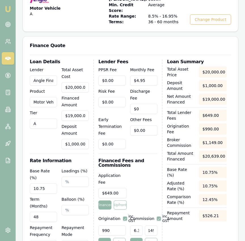
type input "114"
type input "6.333333333333334"
type input "$1,140.00"
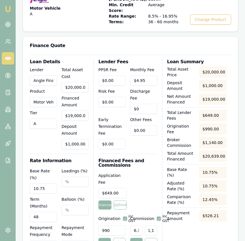
scroll to position [0, 0]
